Goal: Task Accomplishment & Management: Manage account settings

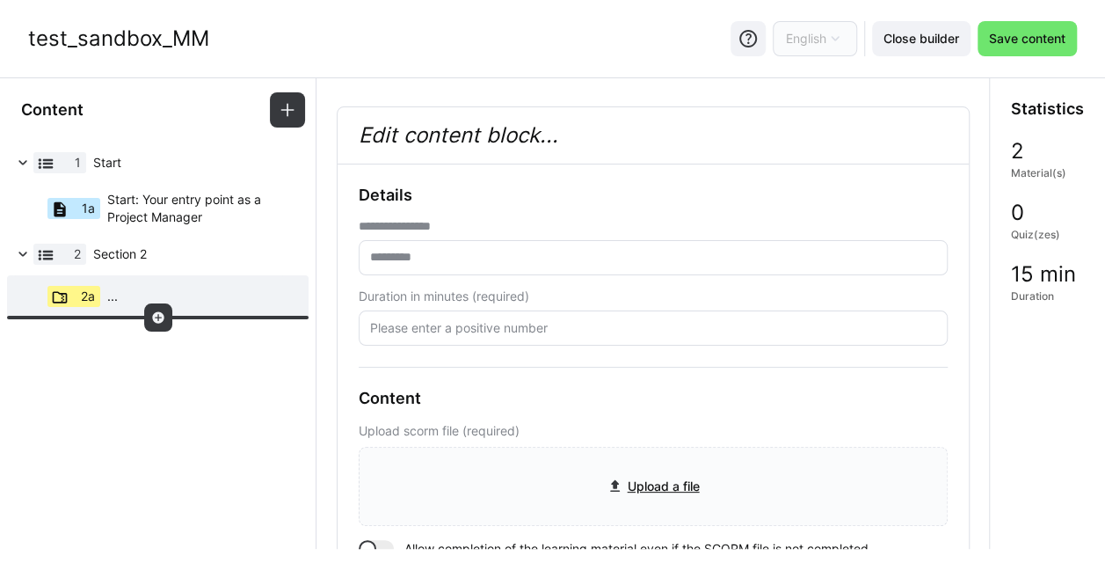
scroll to position [146, 0]
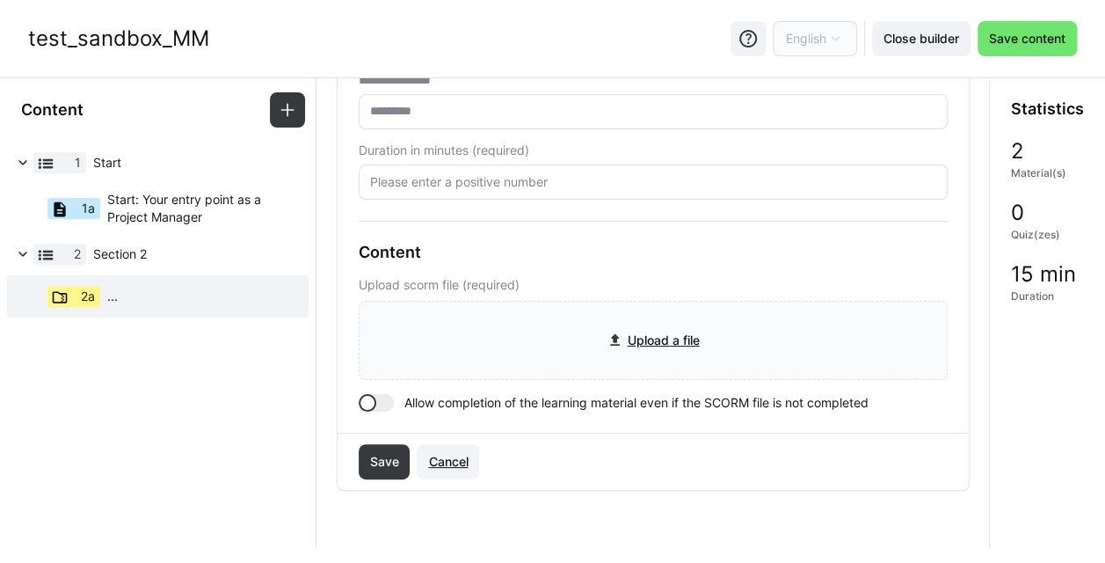
click at [465, 459] on span "Cancel" at bounding box center [448, 462] width 45 height 18
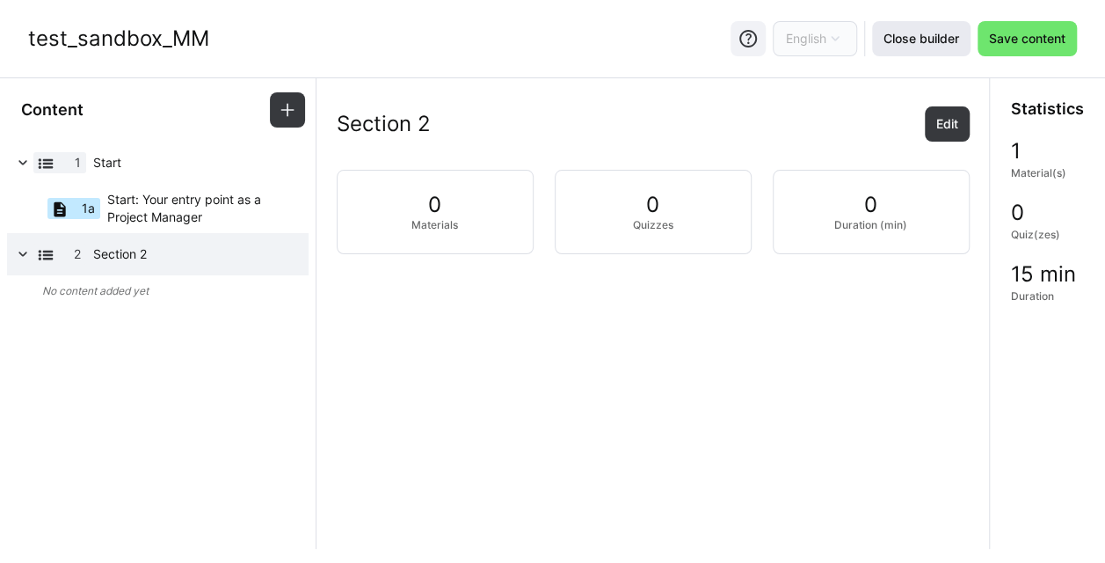
click at [913, 40] on span "Close builder" at bounding box center [921, 39] width 81 height 18
